Goal: Check status: Check status

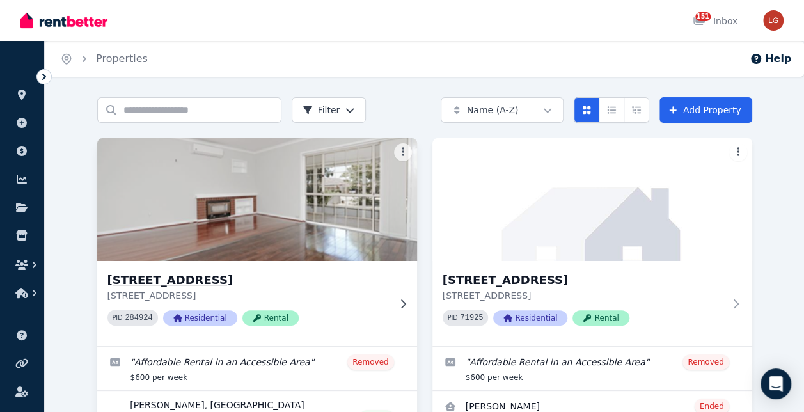
click at [186, 278] on h3 "[STREET_ADDRESS]" at bounding box center [248, 280] width 282 height 18
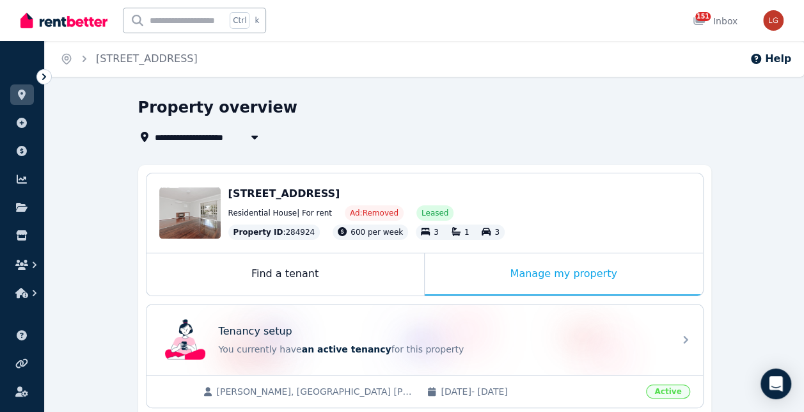
click at [48, 78] on icon at bounding box center [44, 76] width 13 height 13
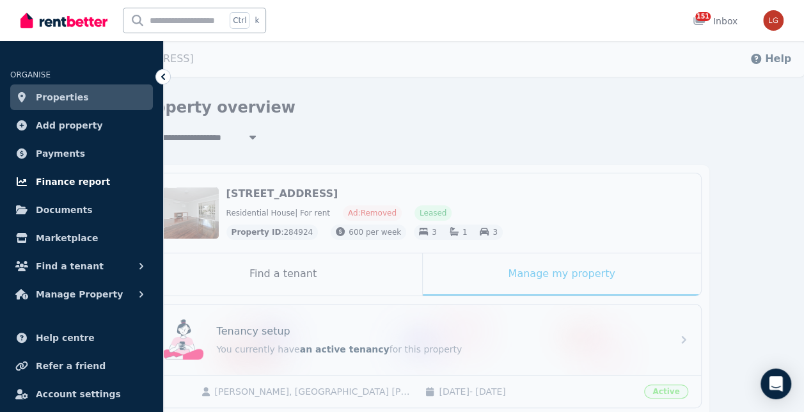
click at [72, 184] on span "Finance report" at bounding box center [73, 181] width 74 height 15
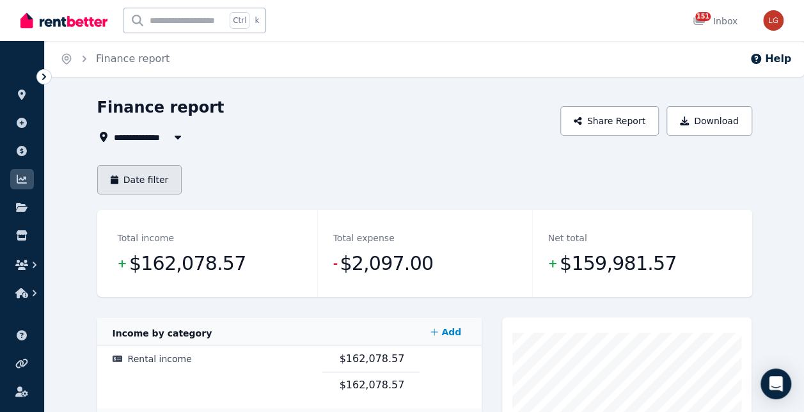
click at [160, 183] on button "Date filter" at bounding box center [139, 179] width 85 height 29
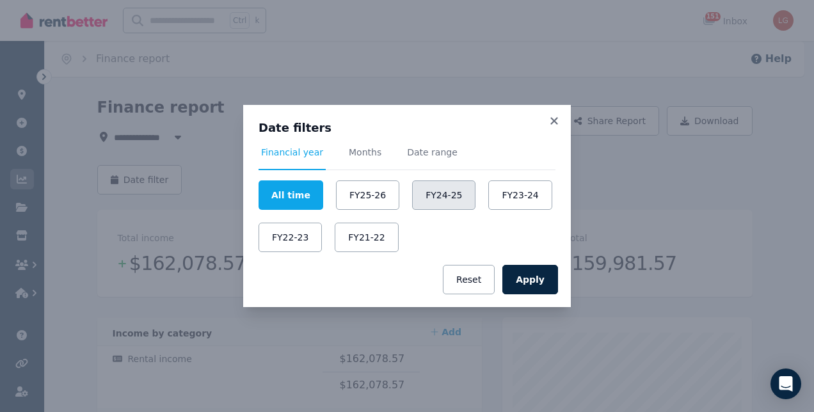
click at [423, 194] on button "FY24-25" at bounding box center [443, 194] width 63 height 29
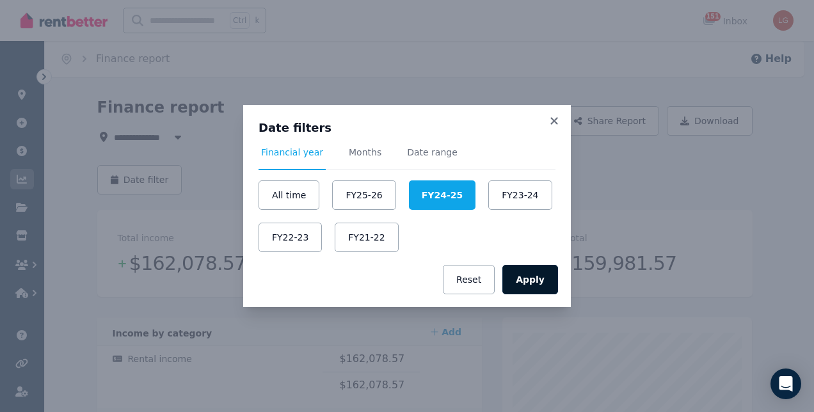
click at [544, 276] on button "Apply" at bounding box center [530, 279] width 56 height 29
